Goal: Navigation & Orientation: Understand site structure

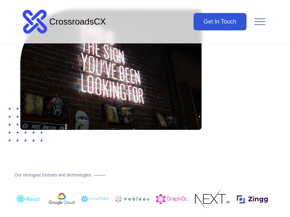
scroll to position [288, 0]
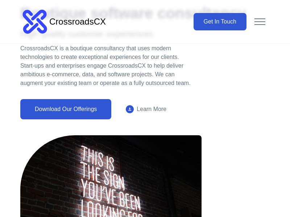
scroll to position [167, 0]
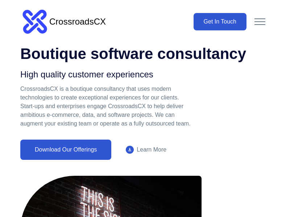
scroll to position [62, 0]
